Goal: Task Accomplishment & Management: Manage account settings

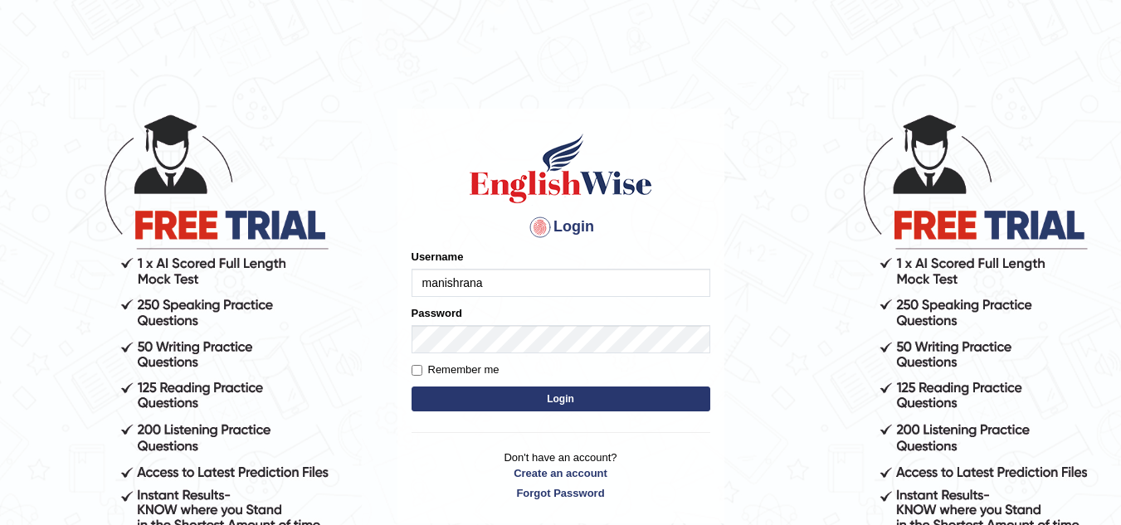
type input "manishrana_parramatta"
click at [417, 366] on input "Remember me" at bounding box center [416, 370] width 11 height 11
checkbox input "true"
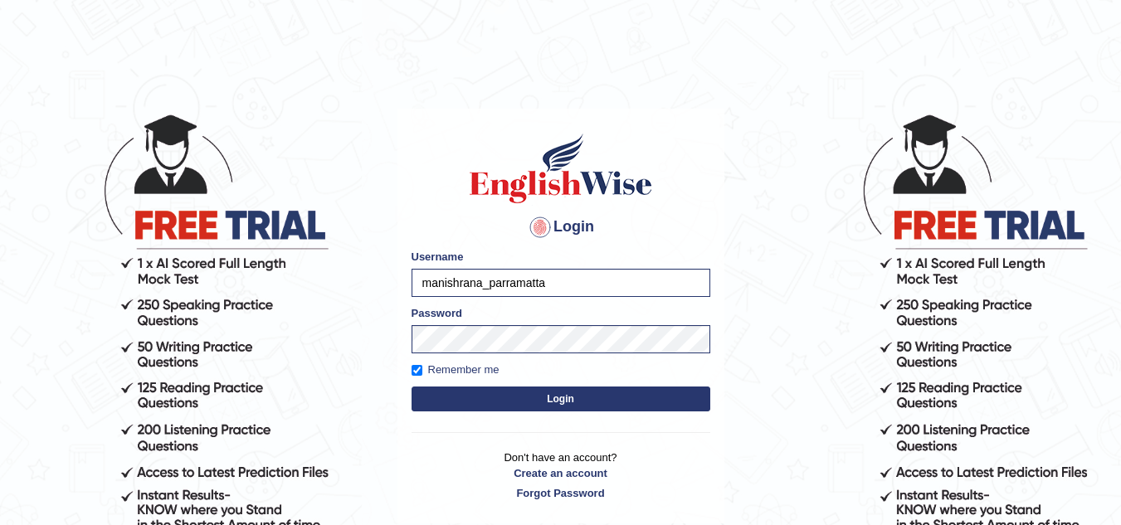
click at [450, 391] on button "Login" at bounding box center [560, 399] width 299 height 25
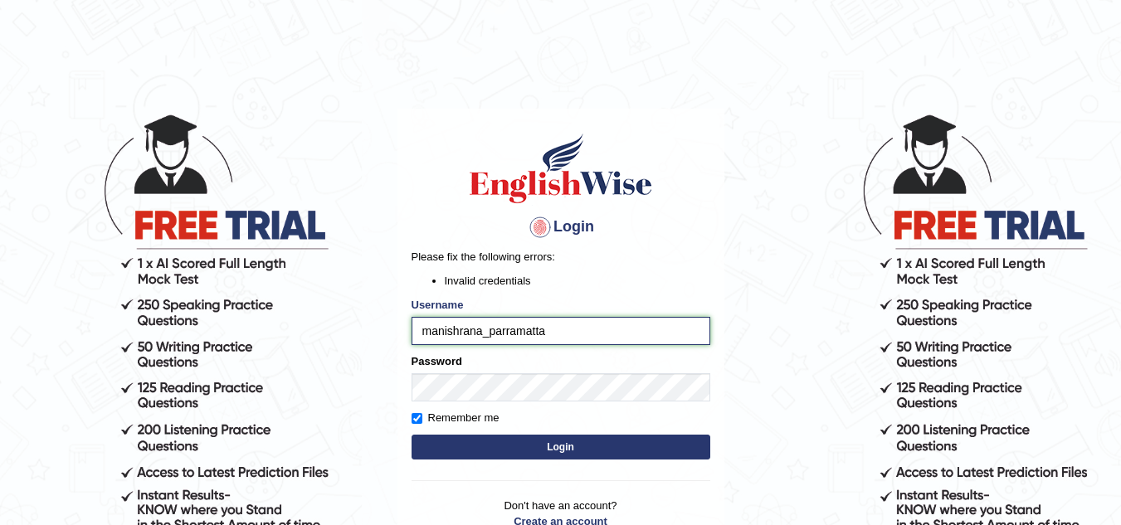
click at [566, 322] on input "manishrana_parramatta" at bounding box center [560, 331] width 299 height 28
type input "manishrana_parramatta"
click at [573, 446] on button "Login" at bounding box center [560, 447] width 299 height 25
